Goal: Task Accomplishment & Management: Manage account settings

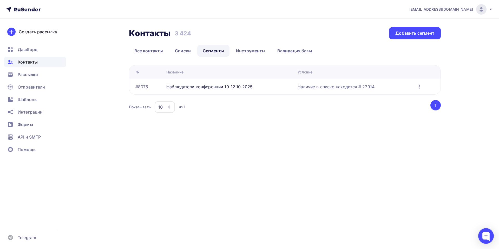
click at [418, 88] on icon "button" at bounding box center [419, 86] width 6 height 6
click at [395, 101] on div "Редактировать" at bounding box center [395, 100] width 50 height 6
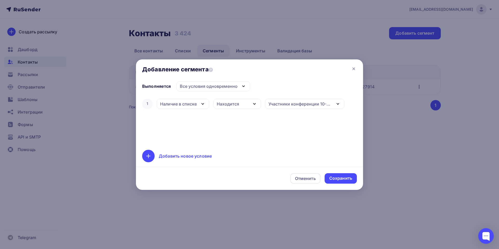
click at [335, 101] on icon "button" at bounding box center [338, 104] width 6 height 6
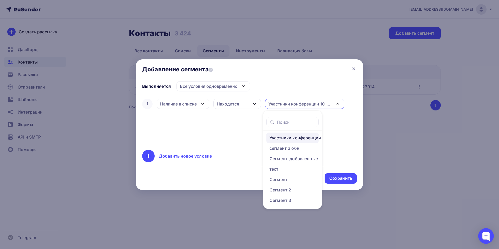
click at [335, 100] on div "Участники конференции 10-12.10.2025" at bounding box center [304, 104] width 79 height 10
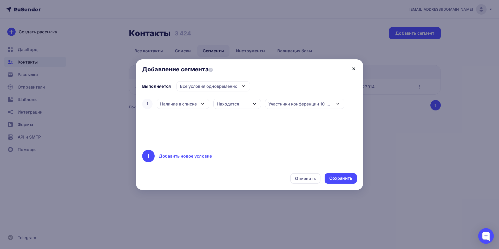
click at [354, 68] on icon at bounding box center [354, 69] width 6 height 6
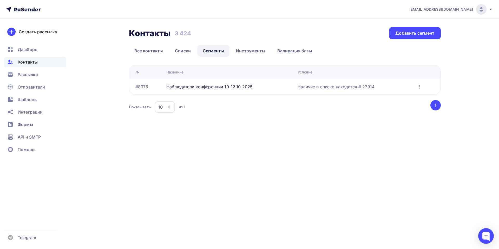
click at [418, 88] on icon "button" at bounding box center [419, 86] width 6 height 6
click at [395, 103] on div "Редактировать" at bounding box center [395, 100] width 50 height 6
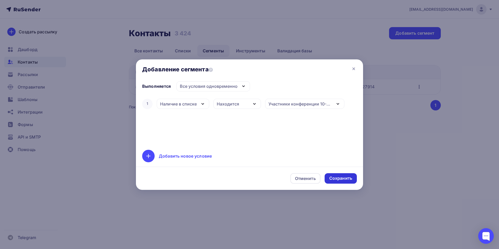
click at [350, 177] on div "Сохранить" at bounding box center [340, 178] width 23 height 6
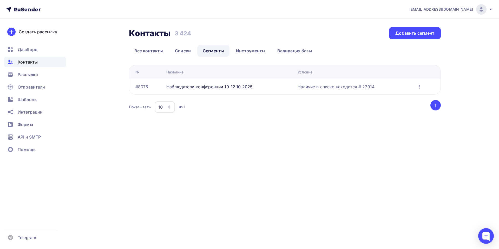
click at [419, 87] on icon "button" at bounding box center [419, 86] width 6 height 6
click at [386, 109] on div "Переименовать" at bounding box center [395, 110] width 50 height 6
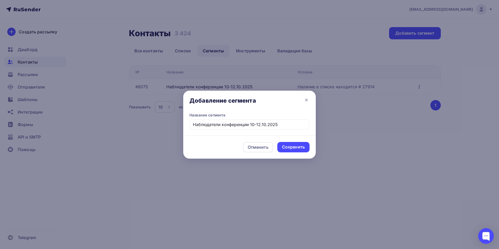
click at [211, 123] on input "Наблюдатели конференции 10-12.10.2025" at bounding box center [250, 124] width 120 height 10
drag, startPoint x: 221, startPoint y: 124, endPoint x: 184, endPoint y: 121, distance: 36.8
click at [184, 121] on div "Название сегмента Наблюдатели конференции 10-12.10.2025" at bounding box center [249, 123] width 133 height 23
type input "участники конференции 10-12.10.2025"
click at [308, 97] on icon at bounding box center [306, 100] width 6 height 6
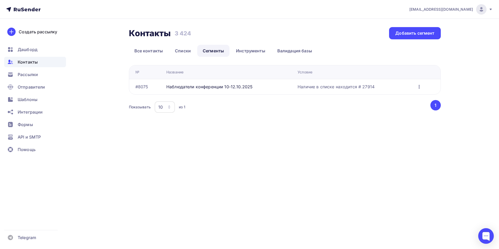
click at [420, 87] on icon "button" at bounding box center [419, 86] width 6 height 6
click at [390, 135] on div "Удалить" at bounding box center [395, 135] width 50 height 6
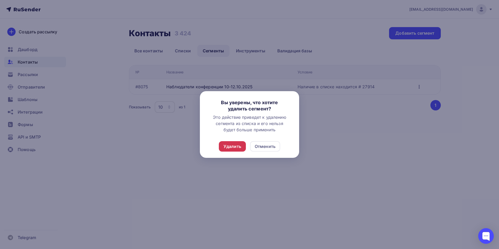
click at [231, 142] on div "Удалить" at bounding box center [232, 146] width 27 height 10
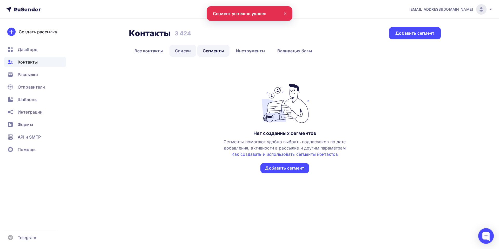
click at [182, 50] on link "Списки" at bounding box center [183, 51] width 27 height 12
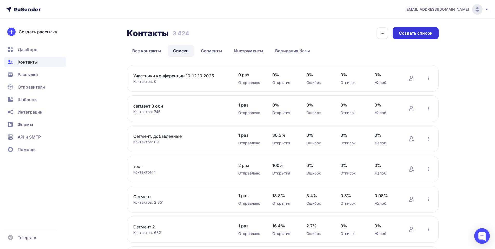
click at [422, 36] on div "Создать список" at bounding box center [416, 33] width 34 height 6
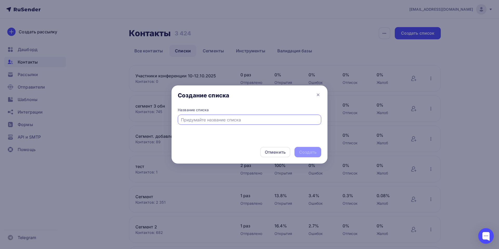
click at [247, 119] on input "text" at bounding box center [250, 120] width 138 height 6
type input "Наблюдатели конференции 10-12.10.2025"
click at [311, 153] on div "Создать" at bounding box center [307, 152] width 17 height 6
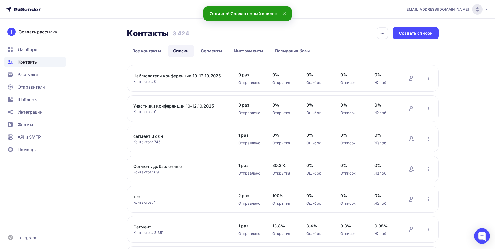
click at [182, 106] on link "Участники конференции 10-12.10.2025" at bounding box center [177, 106] width 88 height 6
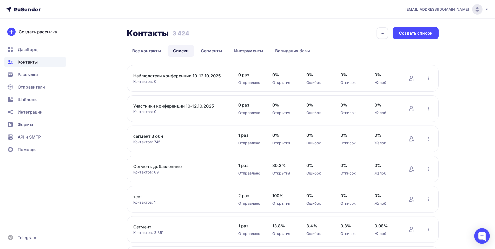
click at [184, 75] on link "Наблюдатели конференции 10-12.10.2025" at bounding box center [177, 76] width 88 height 6
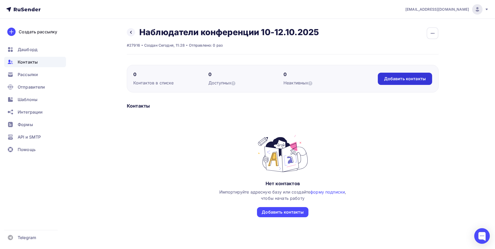
click at [394, 78] on div "Добавить контакты" at bounding box center [405, 79] width 42 height 6
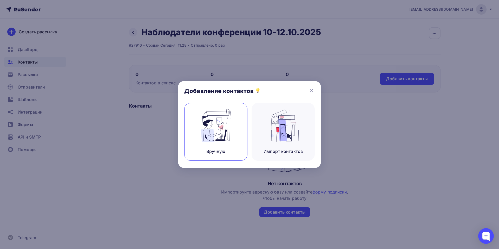
click at [214, 146] on div "Вручную" at bounding box center [215, 132] width 63 height 58
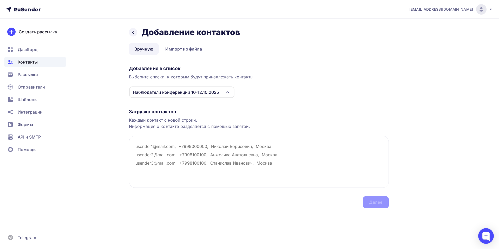
paste textarea "akhmetzianova.m@yandex.ru Ахметзянова Мария Дмитриевна ok.ig.che@gmail.com Черн…"
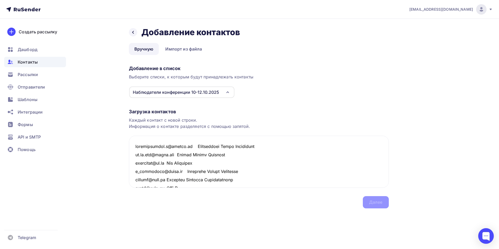
scroll to position [6244, 0]
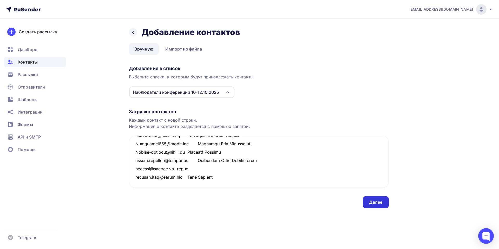
type textarea "akhmetzianova.m@yandex.ru Ахметзянова Мария Дмитриевна ok.ig.che@gmail.com Черн…"
click at [377, 200] on div "Далее" at bounding box center [376, 202] width 14 height 6
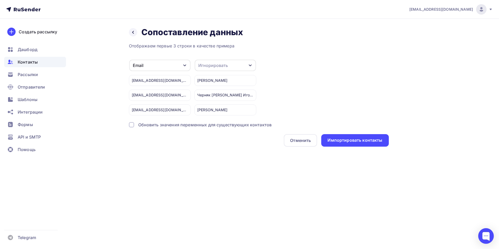
click at [240, 66] on div "Игнорировать" at bounding box center [225, 65] width 61 height 11
drag, startPoint x: 217, startPoint y: 92, endPoint x: 220, endPoint y: 91, distance: 3.8
click at [216, 92] on div "Имя" at bounding box center [216, 92] width 30 height 6
click at [341, 141] on div "Импортировать контакты" at bounding box center [355, 140] width 55 height 6
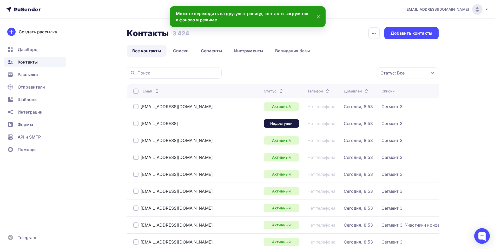
click at [34, 61] on span "Контакты" at bounding box center [28, 62] width 20 height 6
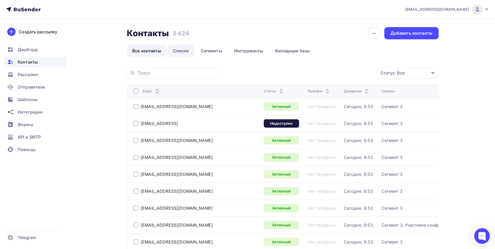
click at [176, 49] on link "Списки" at bounding box center [181, 51] width 27 height 12
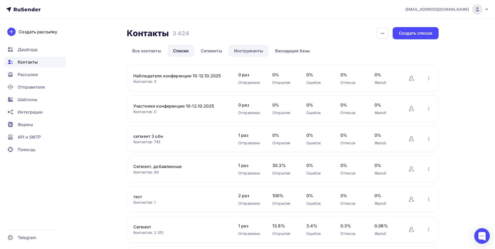
click at [246, 49] on link "Инструменты" at bounding box center [249, 51] width 40 height 12
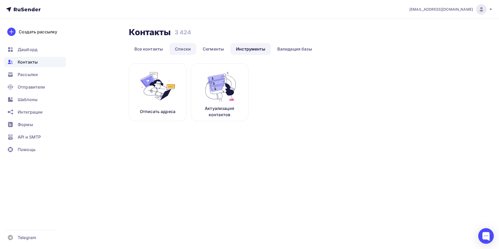
click at [182, 53] on link "Списки" at bounding box center [183, 49] width 27 height 12
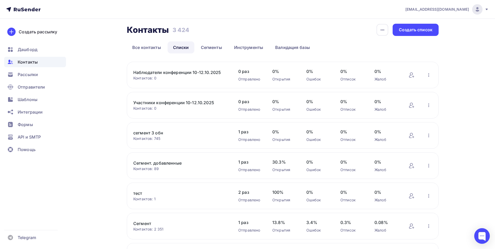
scroll to position [94, 0]
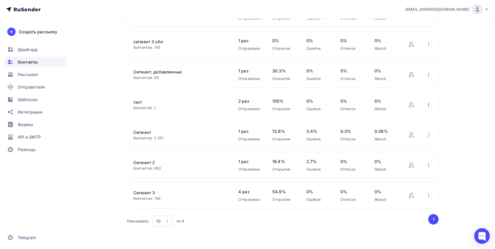
click at [428, 106] on icon "button" at bounding box center [429, 104] width 6 height 6
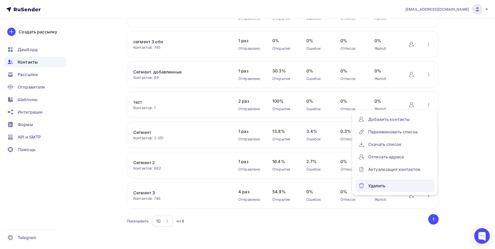
click at [382, 185] on div "Удалить" at bounding box center [395, 185] width 73 height 8
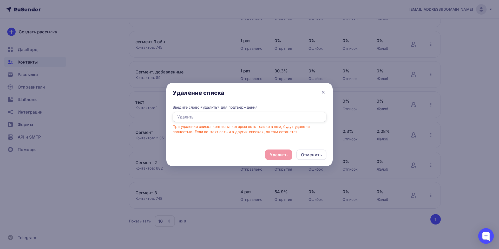
click at [222, 119] on input "text" at bounding box center [250, 117] width 154 height 10
type input "УДАЛИТЬ"
click at [273, 152] on div "Удалить" at bounding box center [279, 154] width 18 height 6
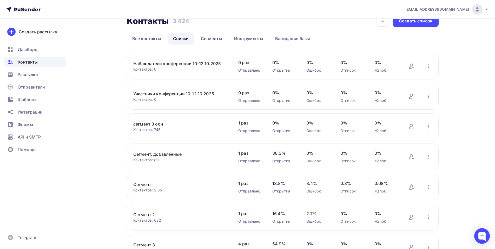
scroll to position [64, 0]
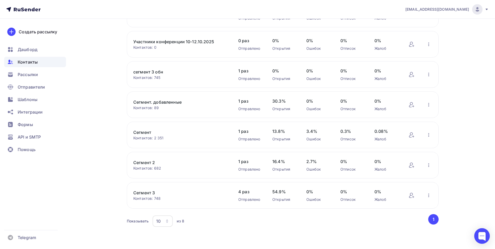
click at [151, 193] on link "Сегмент 3" at bounding box center [177, 192] width 88 height 6
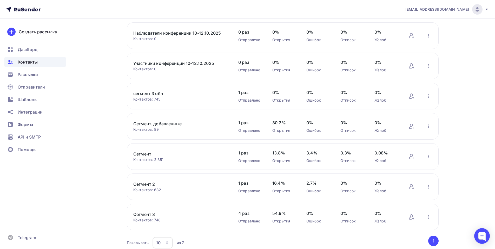
scroll to position [52, 0]
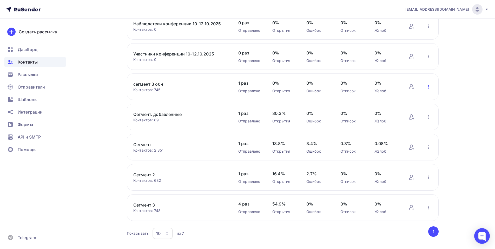
click at [427, 87] on icon "button" at bounding box center [429, 86] width 6 height 6
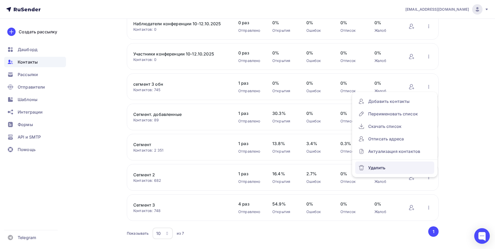
click at [377, 169] on div "Удалить" at bounding box center [395, 167] width 73 height 8
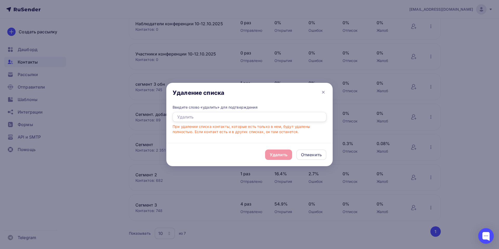
click at [228, 117] on input "text" at bounding box center [250, 117] width 154 height 10
type input "УДАЛИТЬ"
click at [276, 154] on div "Удалить" at bounding box center [279, 154] width 18 height 6
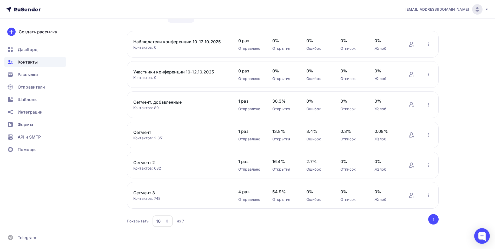
scroll to position [34, 0]
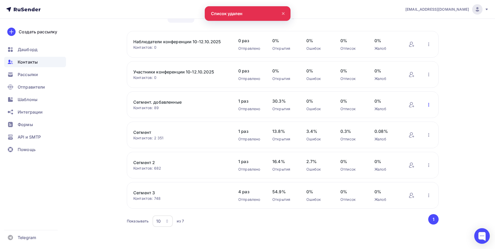
click at [430, 104] on icon "button" at bounding box center [429, 104] width 6 height 6
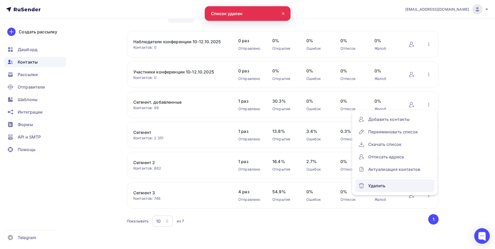
click at [383, 187] on div "Удалить" at bounding box center [395, 185] width 73 height 8
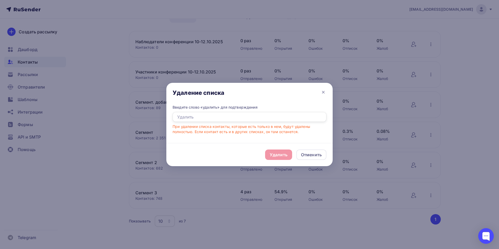
click at [227, 114] on input "text" at bounding box center [250, 117] width 154 height 10
type input "УДАЛИТЬ"
click at [284, 153] on div "Удалить" at bounding box center [279, 154] width 18 height 6
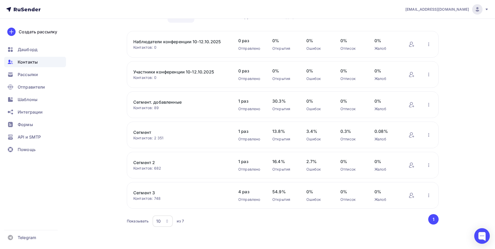
scroll to position [4, 0]
